Goal: Information Seeking & Learning: Find specific fact

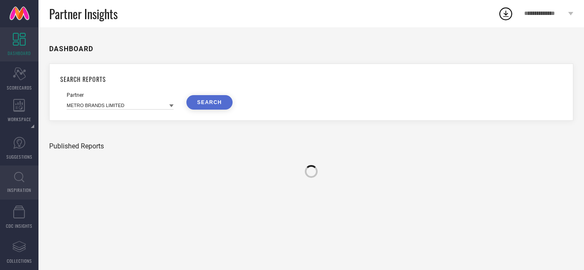
click at [22, 186] on link "INSPIRATION" at bounding box center [19, 183] width 38 height 34
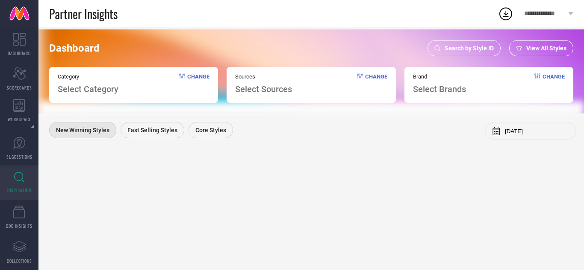
click at [483, 49] on span "Search by Style ID" at bounding box center [468, 48] width 49 height 7
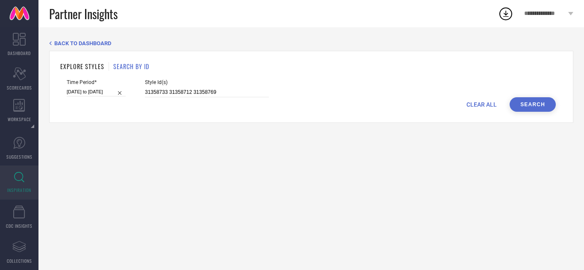
click at [483, 99] on div "CLEAR ALL Search" at bounding box center [311, 104] width 489 height 15
click at [473, 104] on span "CLEAR ALL" at bounding box center [481, 104] width 30 height 7
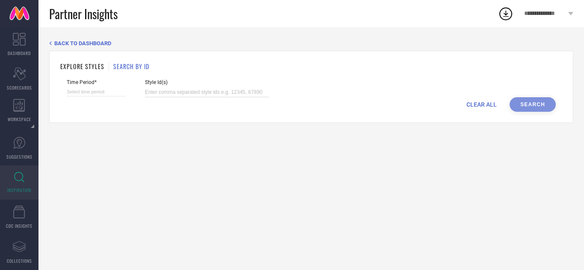
click at [172, 88] on input at bounding box center [207, 93] width 124 height 10
paste input "25459990 25787848 24364078 25787852 22994188 25787844 22724470 22724464 2306157…"
type input "25459990 25787848 24364078 25787852 22994188 25787844 22724470 22724464 2306157…"
click at [87, 91] on input at bounding box center [96, 92] width 59 height 9
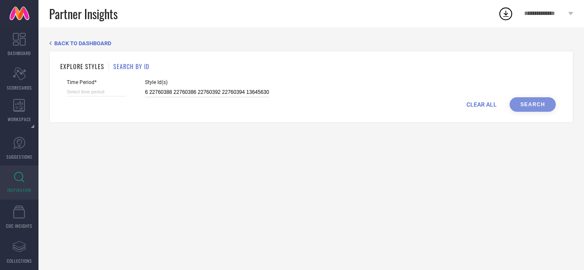
select select "7"
select select "2025"
select select "8"
select select "2025"
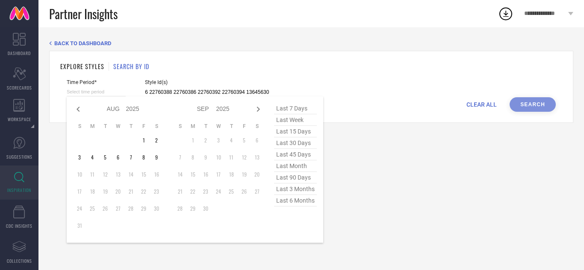
type input "25459990 25787848 24364078 25787852 22994188 25787844 22724470 22724464 2306157…"
click at [298, 153] on span "last 45 days" at bounding box center [295, 155] width 43 height 12
type input "[DATE] to [DATE]"
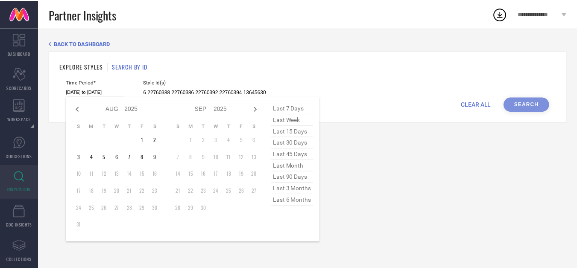
scroll to position [0, 0]
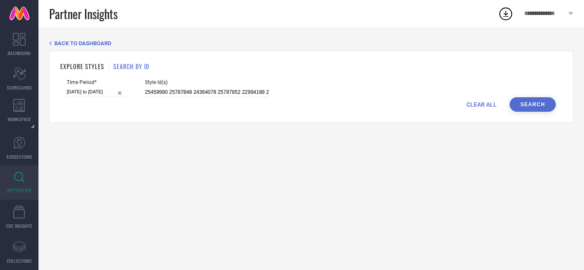
click at [539, 103] on button "Search" at bounding box center [532, 104] width 46 height 15
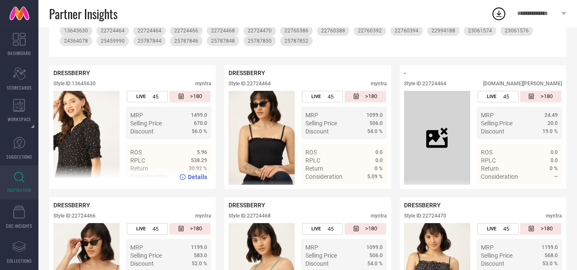
scroll to position [128, 0]
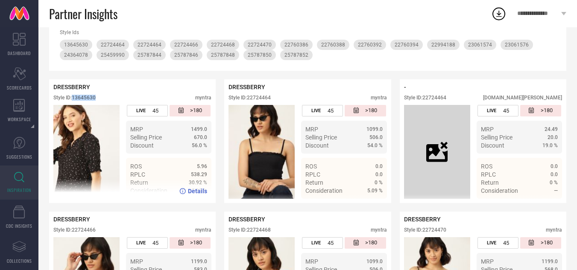
drag, startPoint x: 74, startPoint y: 97, endPoint x: 106, endPoint y: 101, distance: 31.8
click at [106, 101] on div "Style ID: 13645630 myntra" at bounding box center [132, 100] width 158 height 10
click at [103, 97] on div "Style ID: 13645630 myntra" at bounding box center [132, 100] width 158 height 10
drag, startPoint x: 98, startPoint y: 100, endPoint x: 75, endPoint y: 102, distance: 23.2
click at [75, 102] on div "Style ID: 13645630 myntra" at bounding box center [132, 100] width 158 height 10
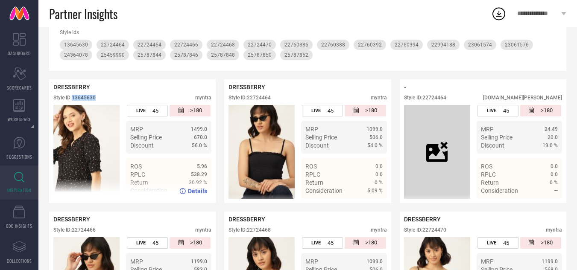
copy div "13645630"
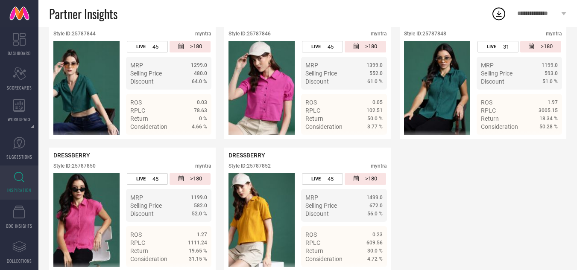
scroll to position [872, 0]
